Goal: Find specific page/section: Find specific page/section

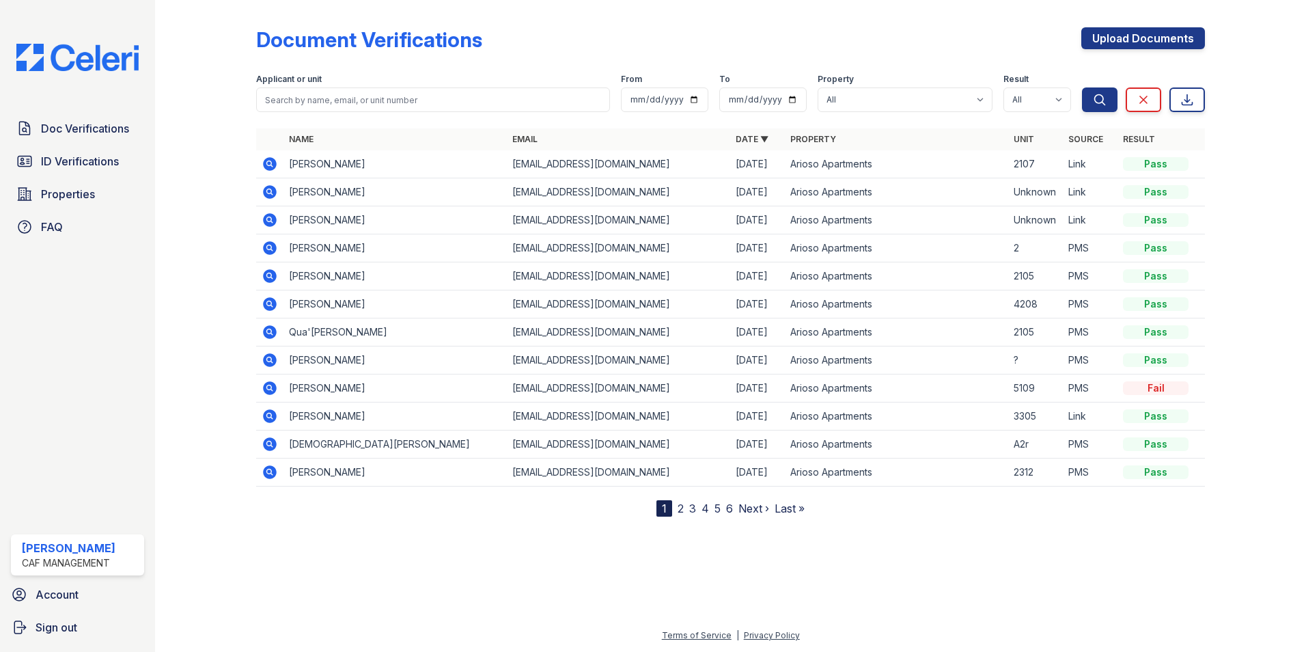
click at [267, 159] on icon at bounding box center [270, 164] width 14 height 14
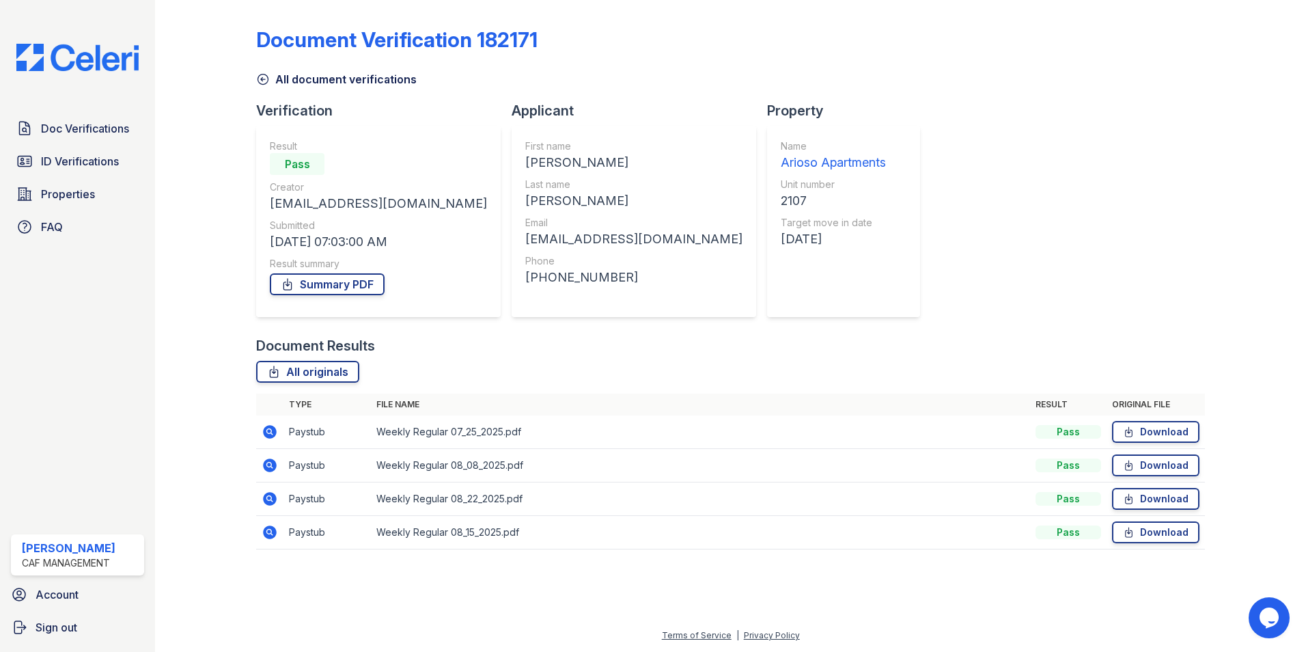
click at [264, 81] on icon at bounding box center [263, 79] width 14 height 14
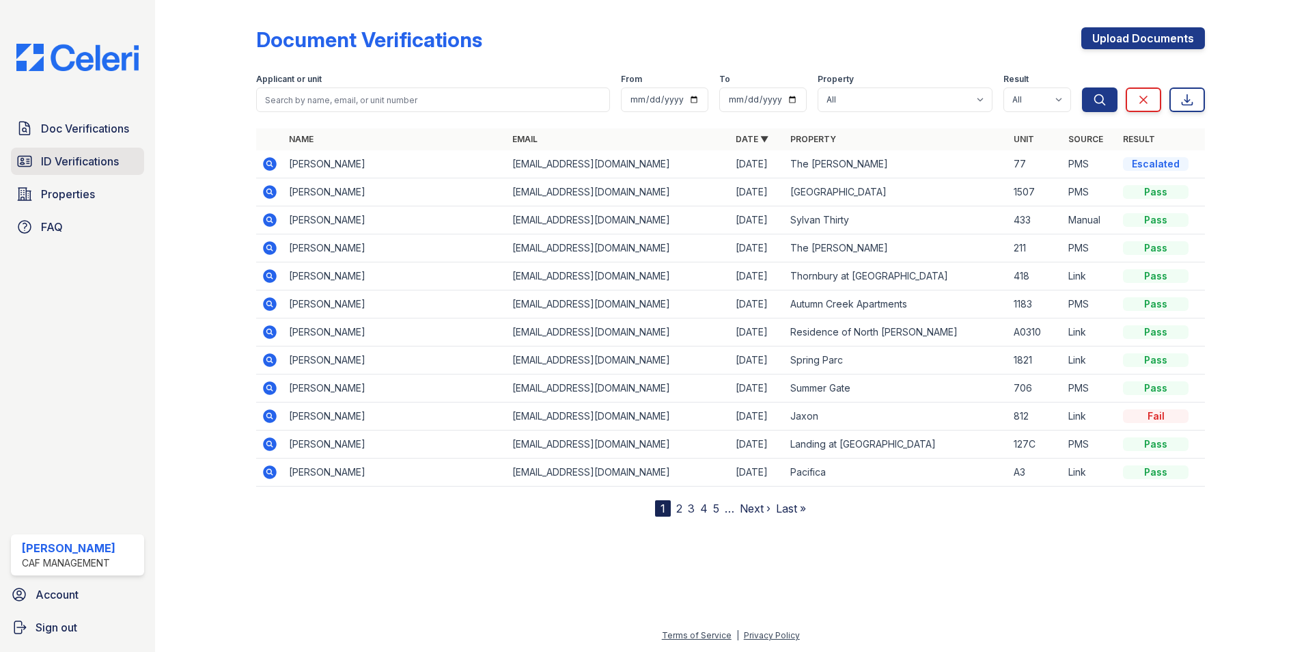
click at [79, 165] on span "ID Verifications" at bounding box center [80, 161] width 78 height 16
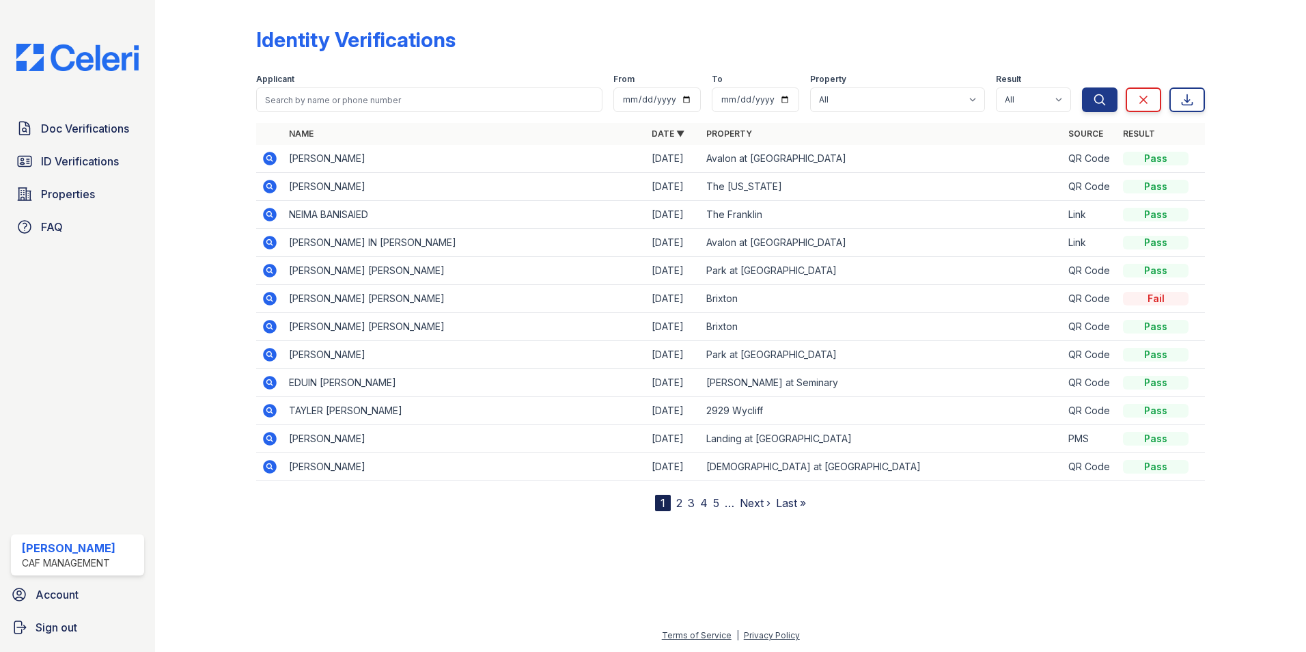
click at [681, 503] on link "2" at bounding box center [679, 503] width 6 height 14
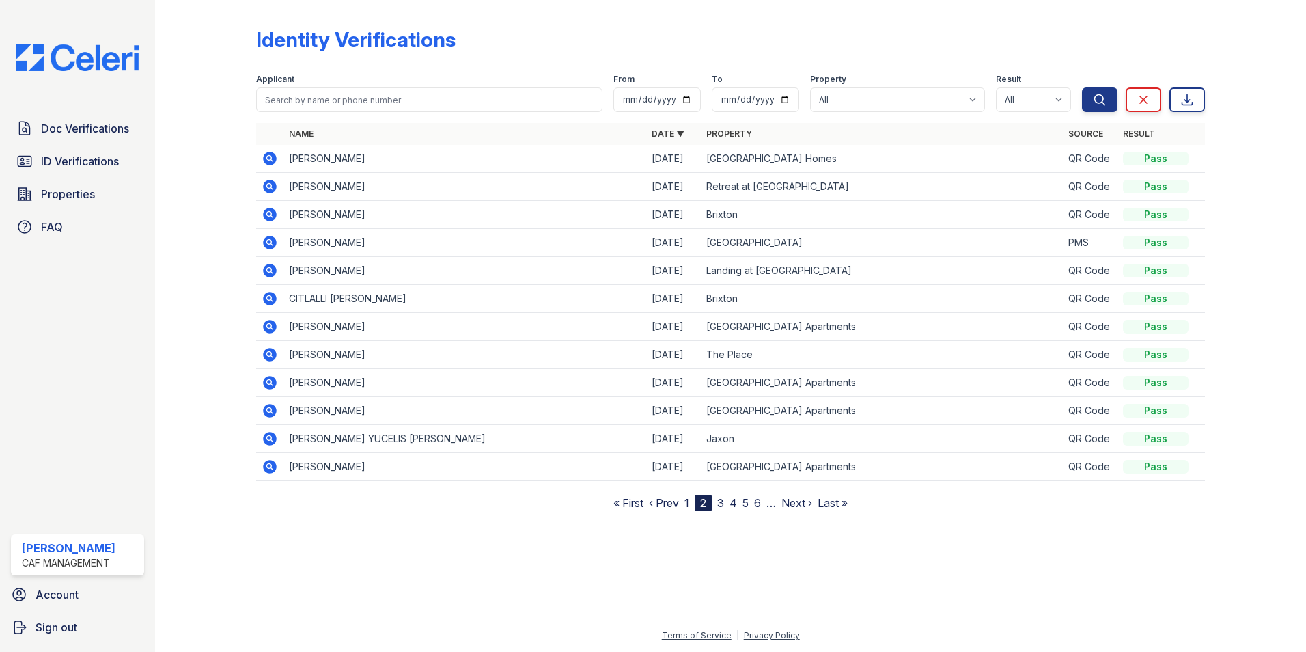
click at [720, 501] on link "3" at bounding box center [720, 503] width 7 height 14
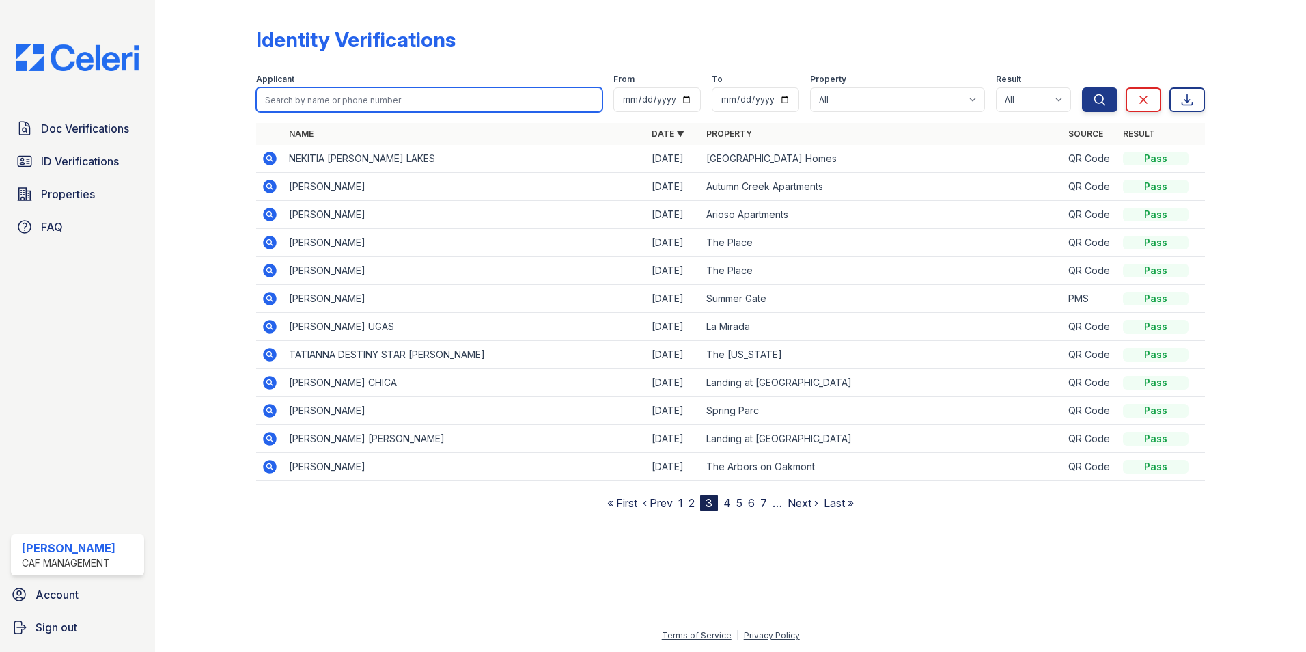
click at [398, 98] on input "search" at bounding box center [429, 99] width 346 height 25
type input "raf"
click at [1082, 87] on button "Search" at bounding box center [1100, 99] width 36 height 25
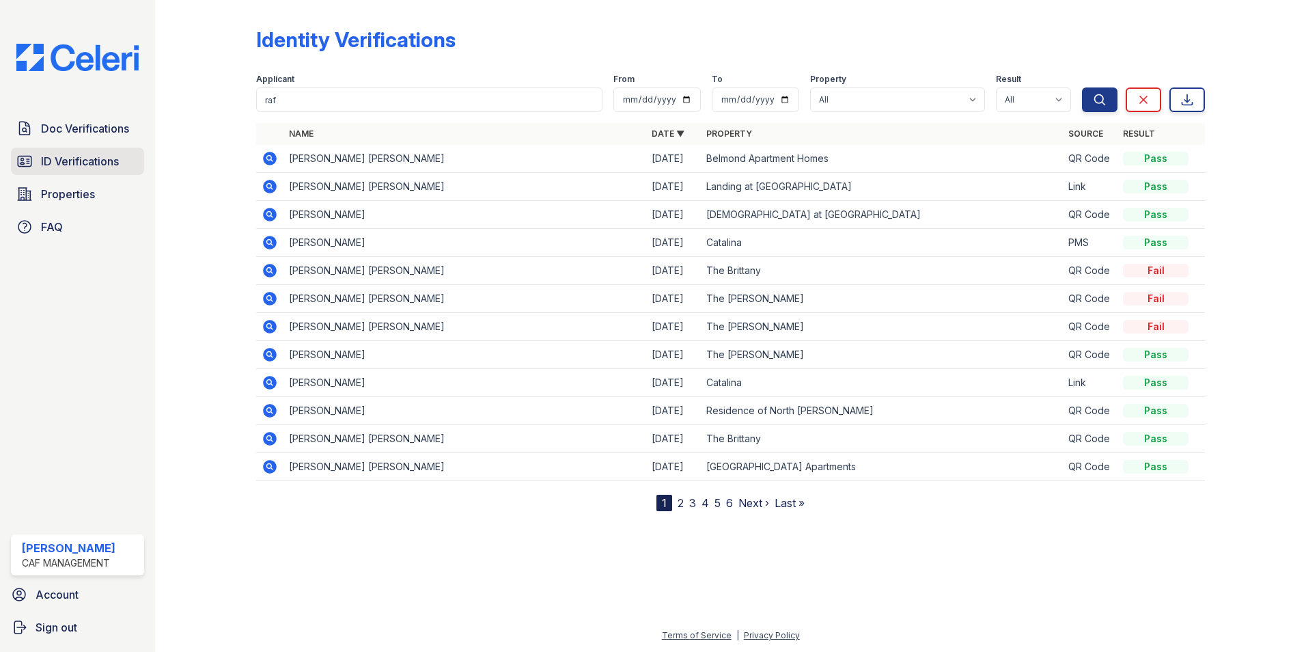
click at [67, 164] on span "ID Verifications" at bounding box center [80, 161] width 78 height 16
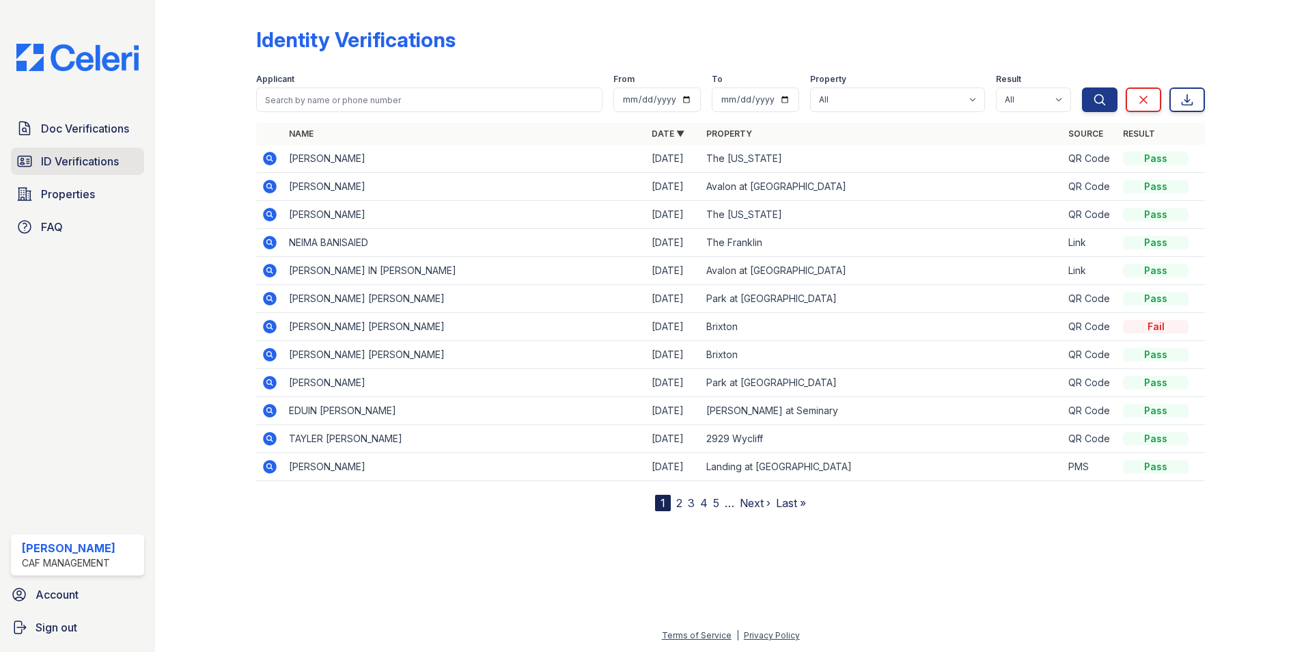
click at [96, 167] on span "ID Verifications" at bounding box center [80, 161] width 78 height 16
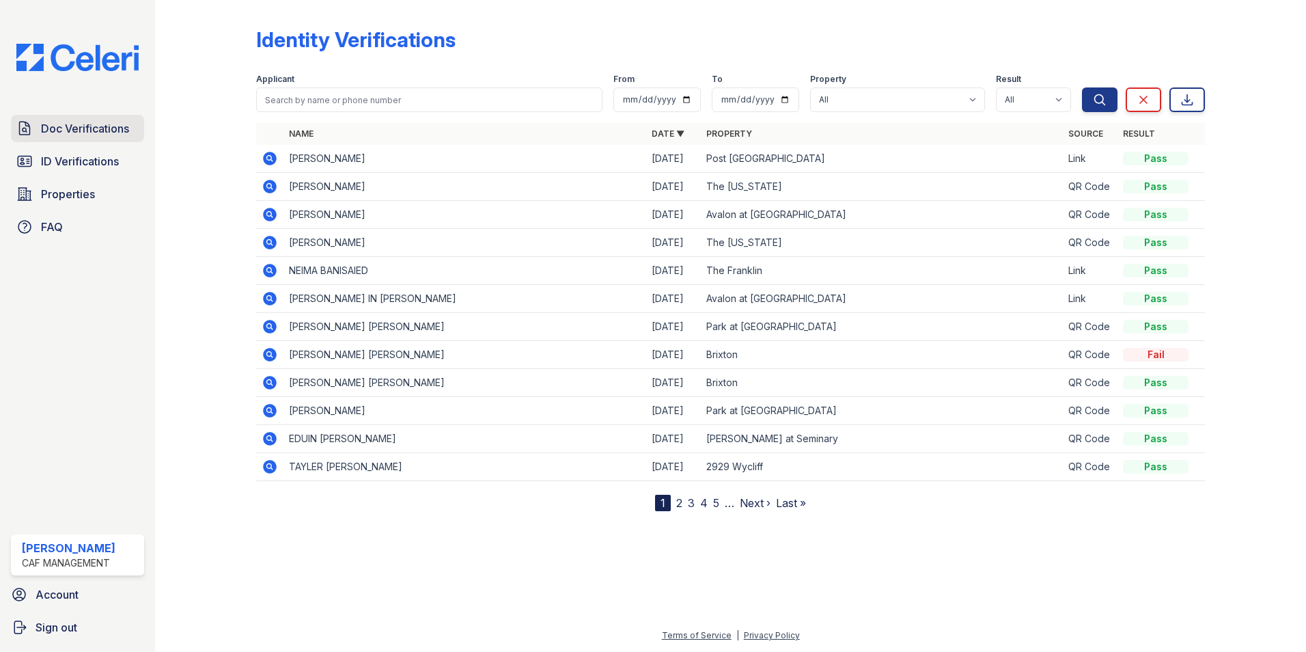
click at [96, 122] on span "Doc Verifications" at bounding box center [85, 128] width 88 height 16
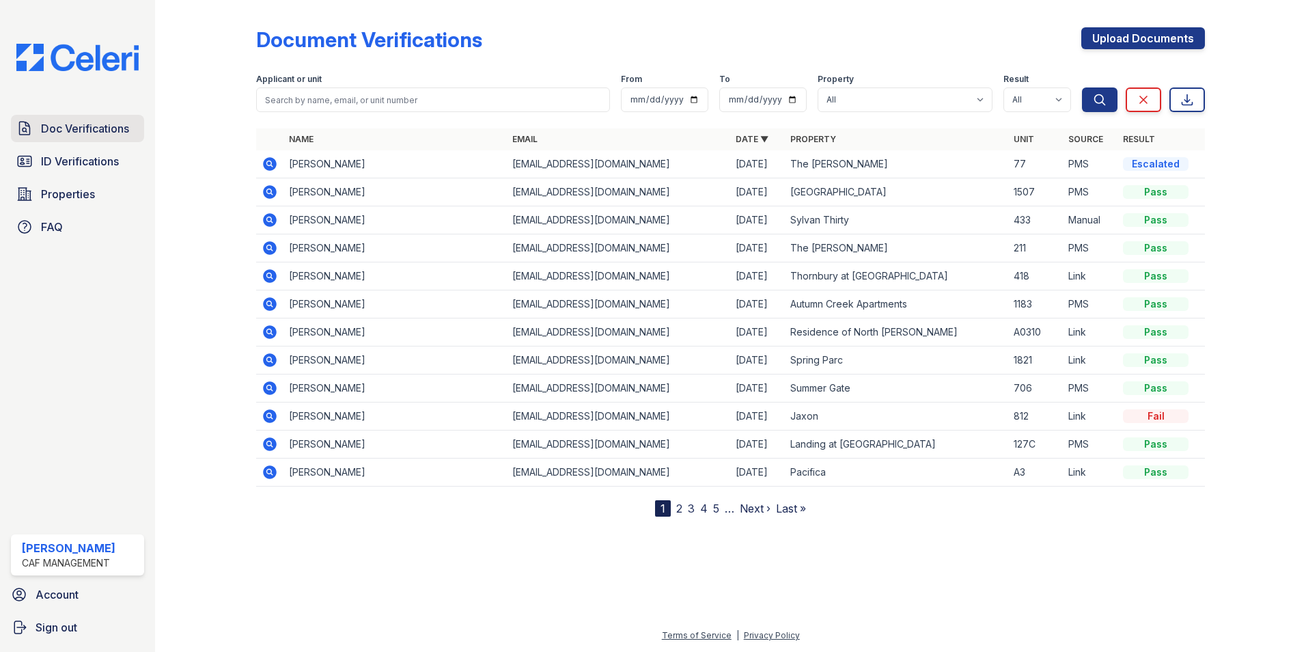
click at [102, 132] on span "Doc Verifications" at bounding box center [85, 128] width 88 height 16
click at [53, 201] on span "Properties" at bounding box center [68, 194] width 54 height 16
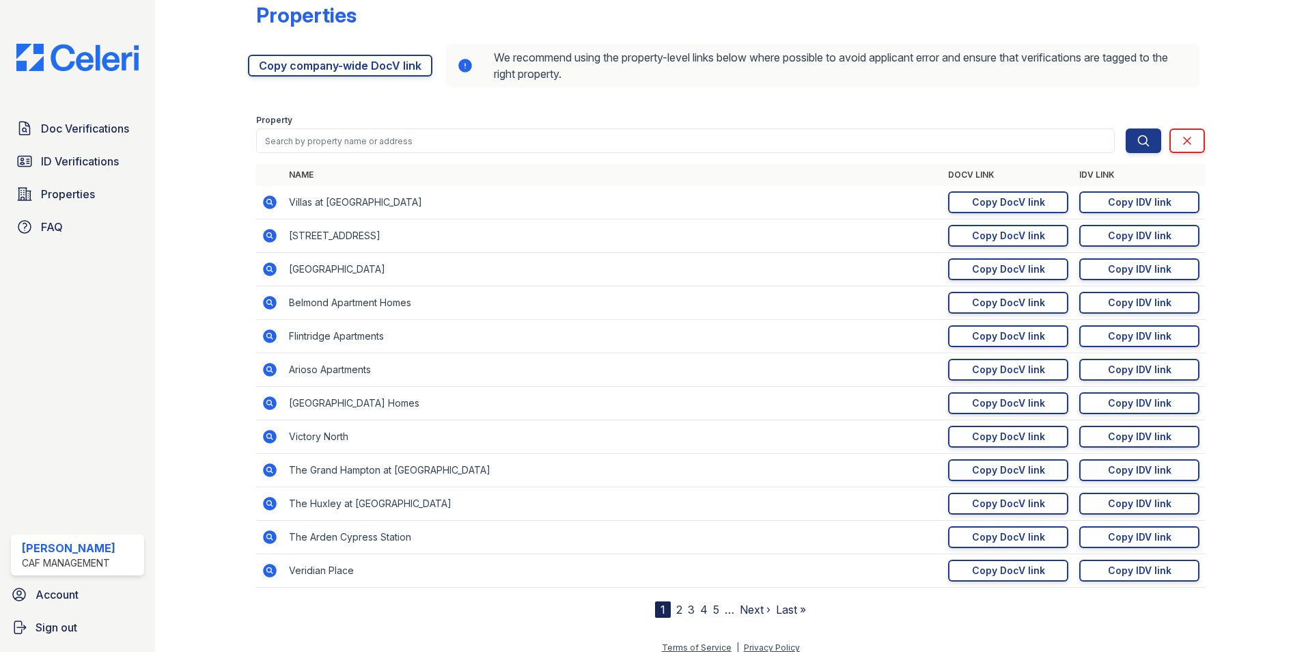
scroll to position [37, 0]
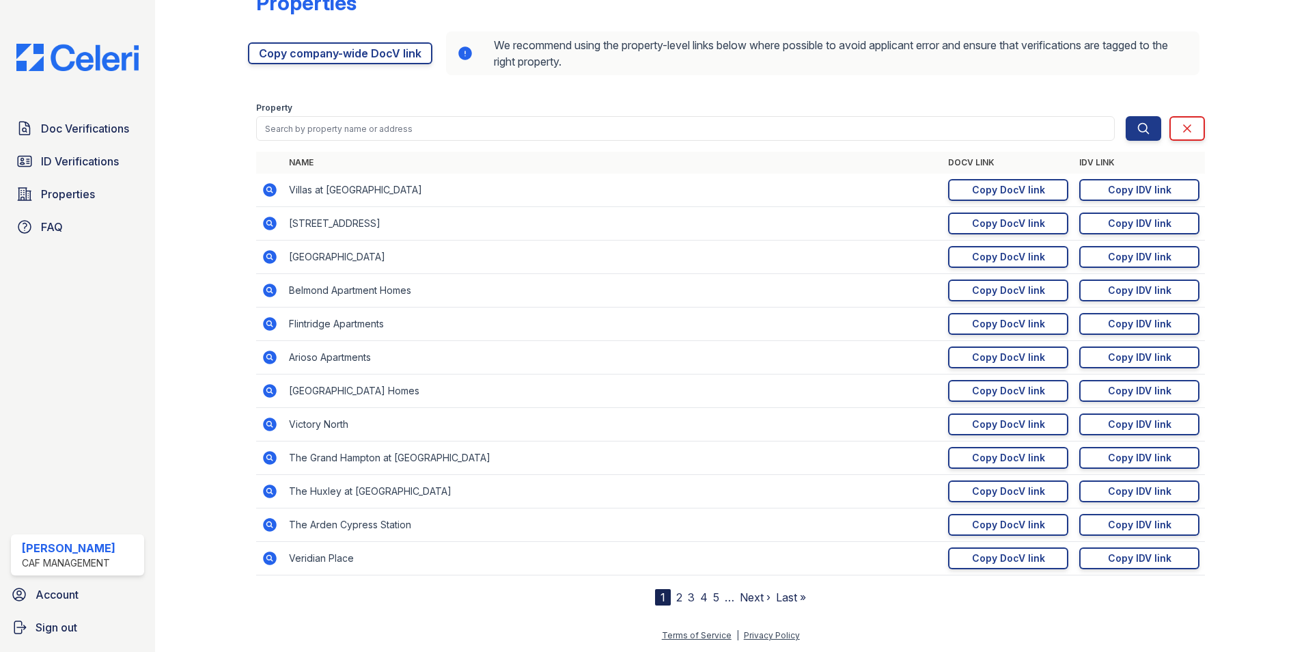
click at [266, 352] on icon at bounding box center [270, 357] width 14 height 14
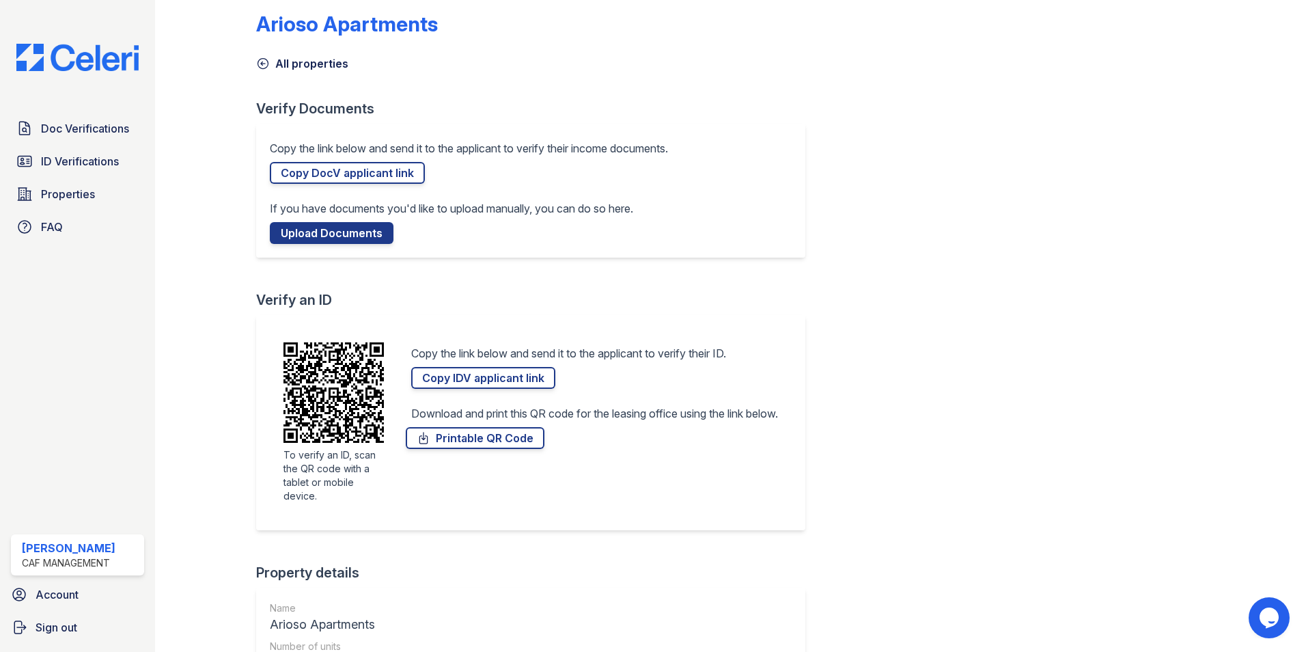
scroll to position [14, 0]
click at [260, 63] on icon at bounding box center [263, 65] width 14 height 14
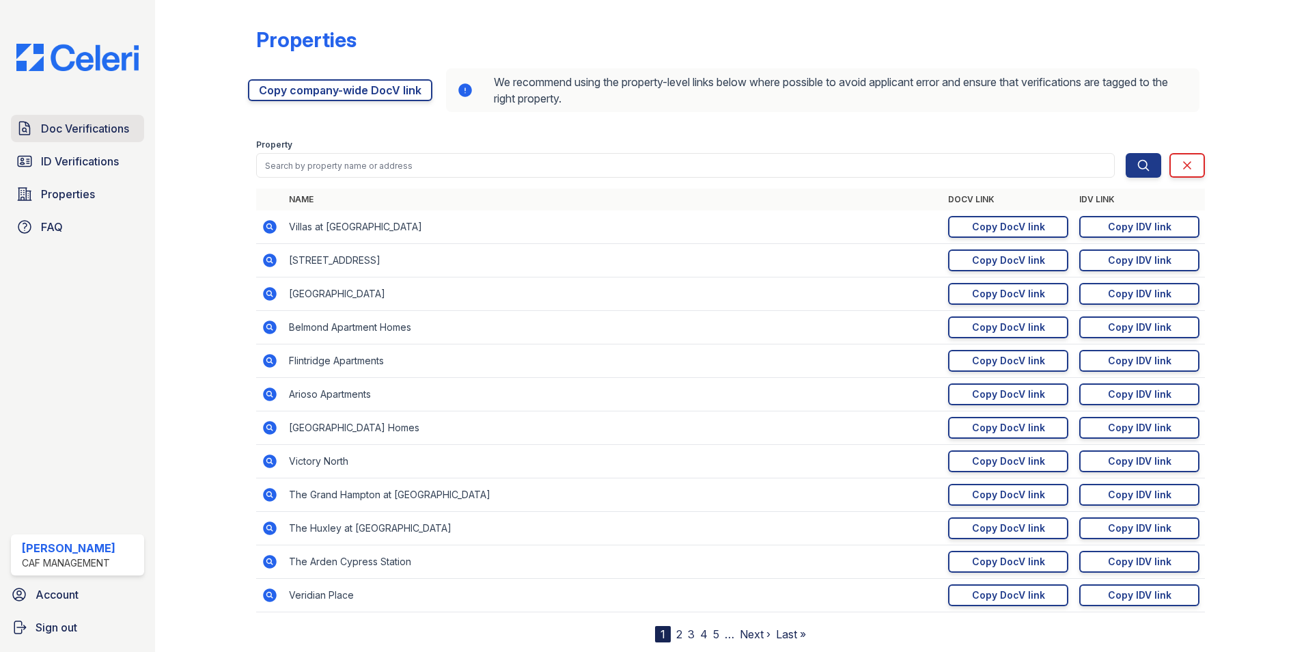
click at [111, 126] on span "Doc Verifications" at bounding box center [85, 128] width 88 height 16
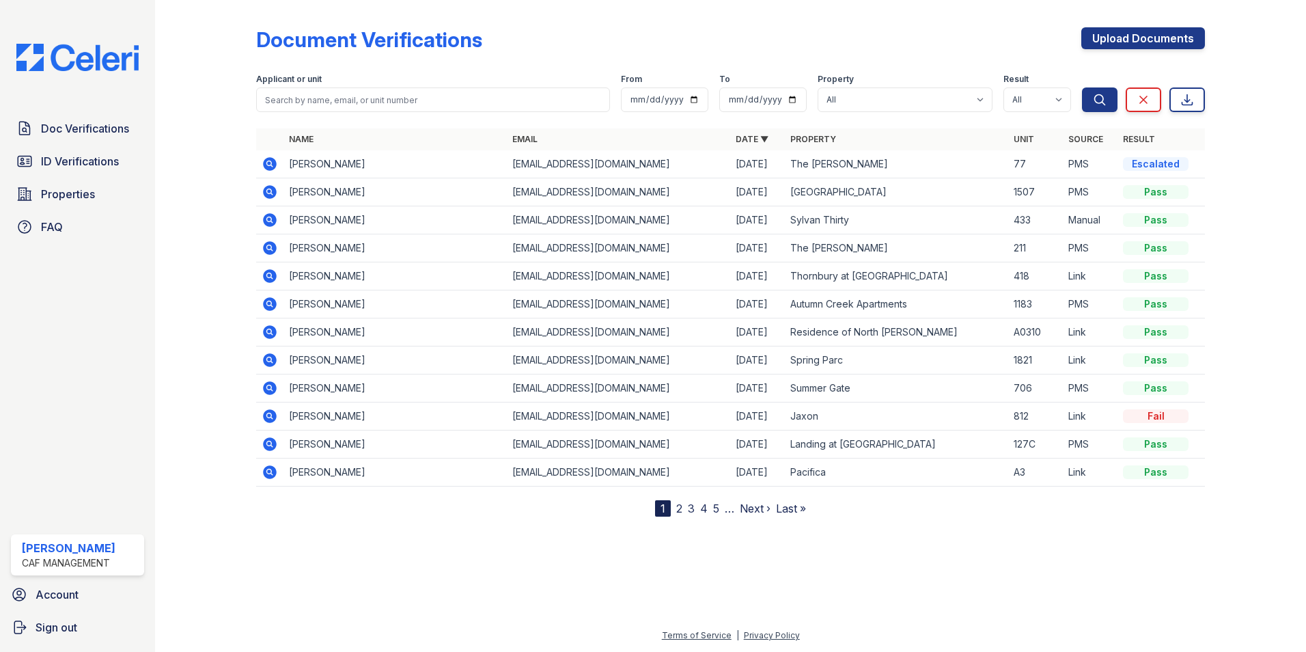
click at [61, 61] on img at bounding box center [77, 57] width 144 height 27
click at [74, 565] on div "CAF Management" at bounding box center [69, 563] width 94 height 14
click at [60, 550] on div "[PERSON_NAME]" at bounding box center [69, 548] width 94 height 16
